Goal: Check status: Check status

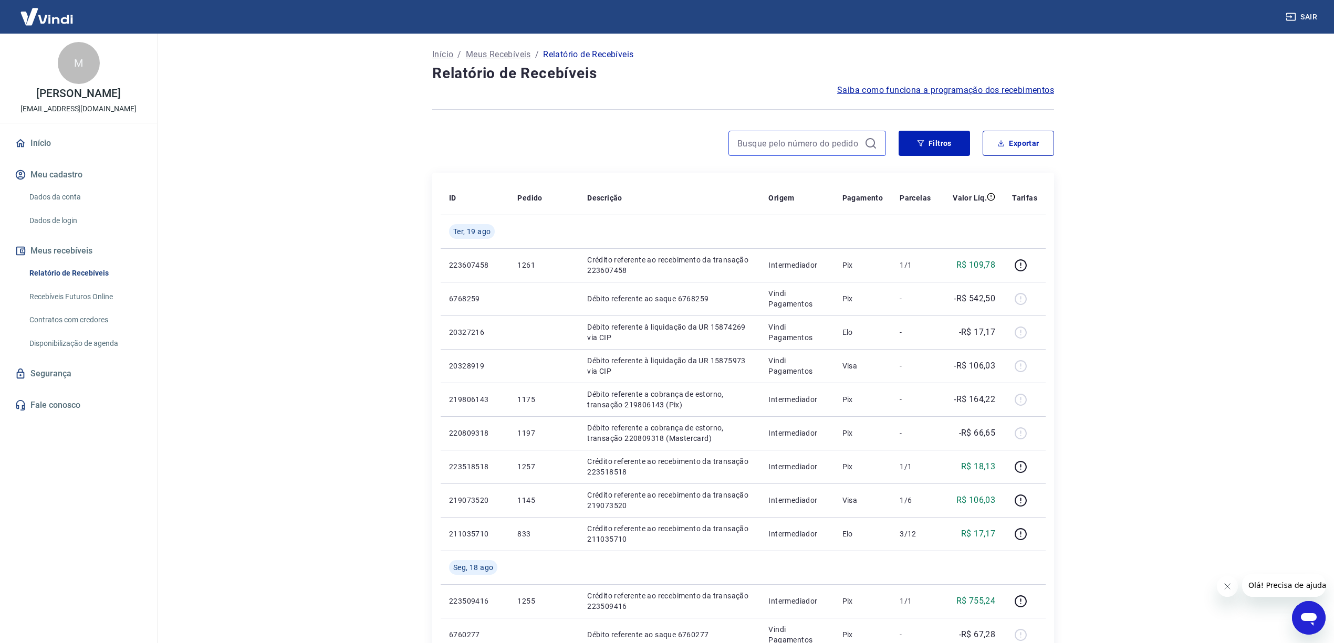
click at [797, 139] on input at bounding box center [798, 144] width 123 height 16
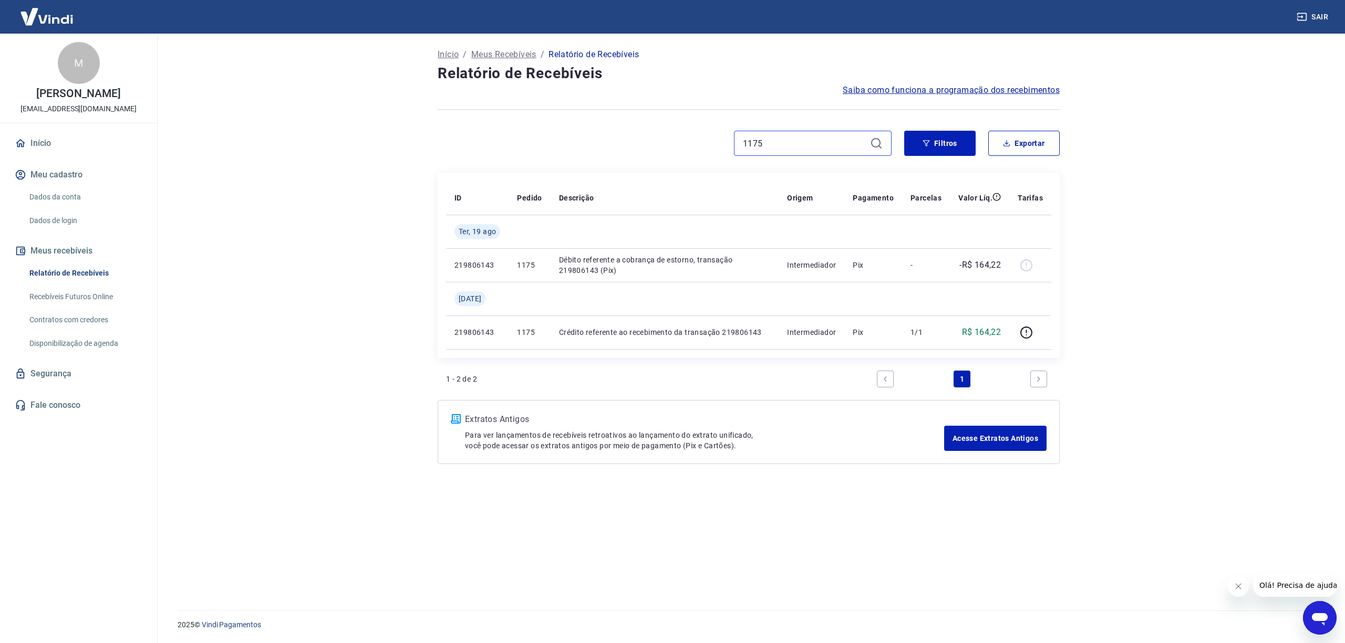
drag, startPoint x: 818, startPoint y: 147, endPoint x: 685, endPoint y: 145, distance: 132.4
click at [685, 145] on div "1175" at bounding box center [665, 143] width 454 height 25
type input "1197"
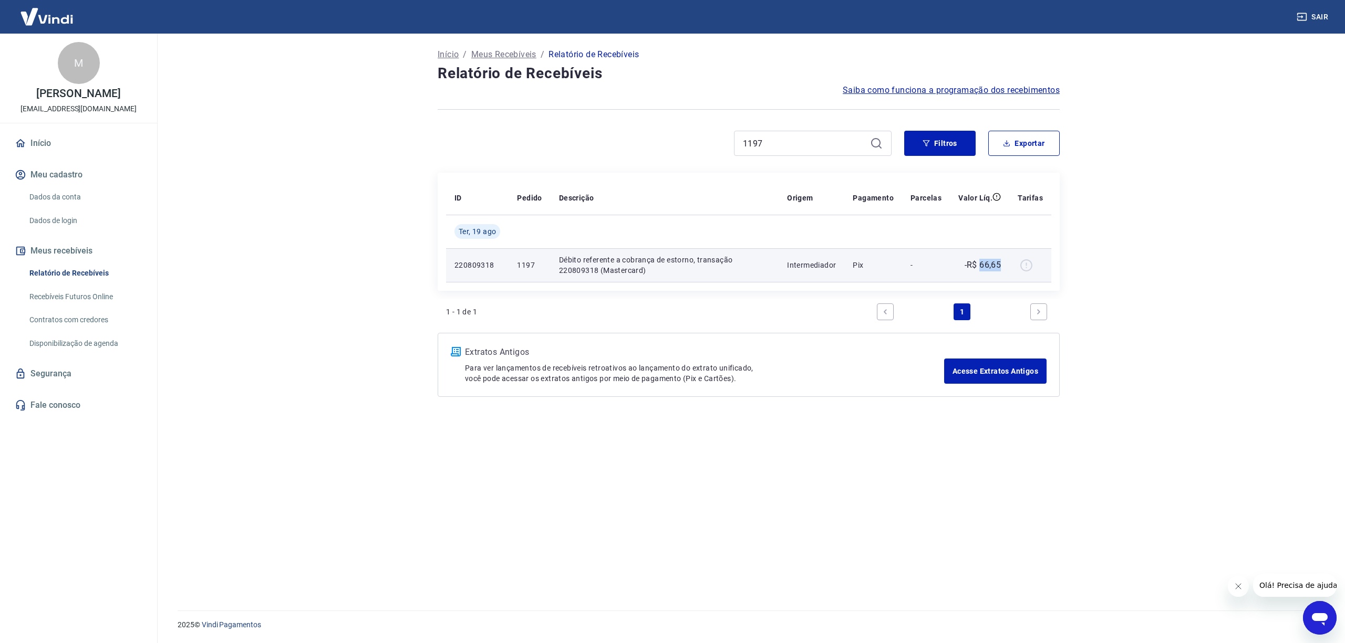
drag, startPoint x: 1000, startPoint y: 266, endPoint x: 980, endPoint y: 265, distance: 20.0
click at [980, 265] on p "-R$ 66,65" at bounding box center [982, 265] width 37 height 13
copy p "66,65"
drag, startPoint x: 774, startPoint y: 145, endPoint x: 648, endPoint y: 122, distance: 128.2
click at [657, 122] on div "Início / Meus Recebíveis / Relatório de Recebíveis Relatório de Recebíveis Saib…" at bounding box center [748, 316] width 647 height 565
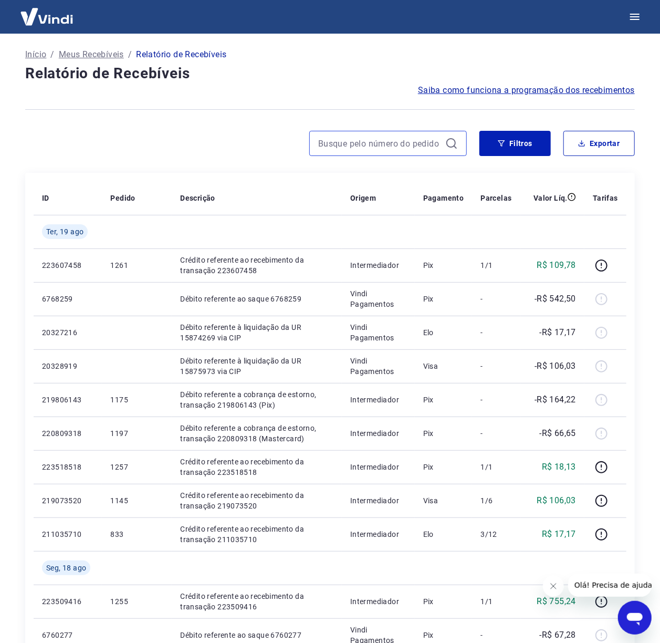
click at [330, 143] on input at bounding box center [379, 144] width 123 height 16
click at [225, 150] on div at bounding box center [246, 143] width 442 height 25
